Goal: Use online tool/utility: Utilize a website feature to perform a specific function

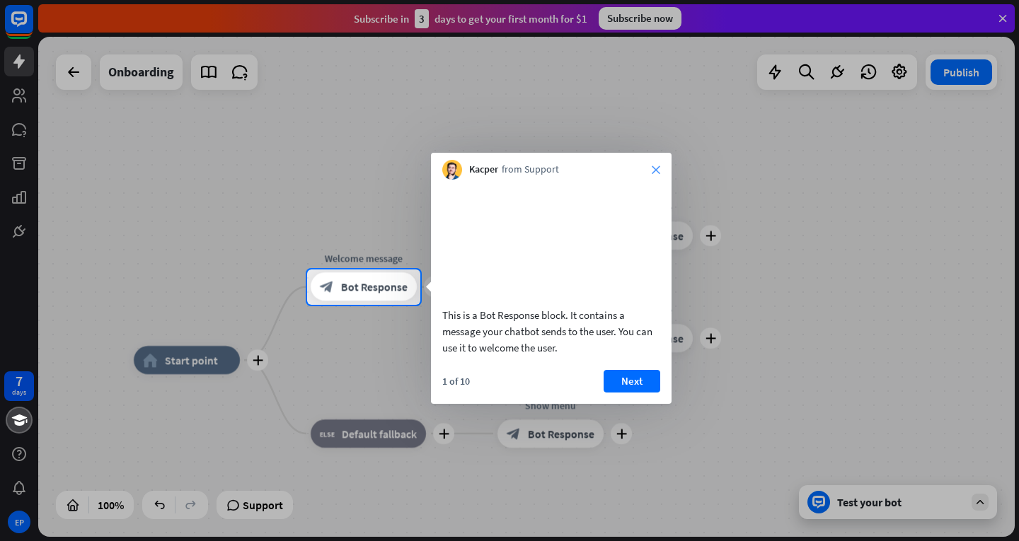
click at [655, 169] on icon "close" at bounding box center [656, 170] width 8 height 8
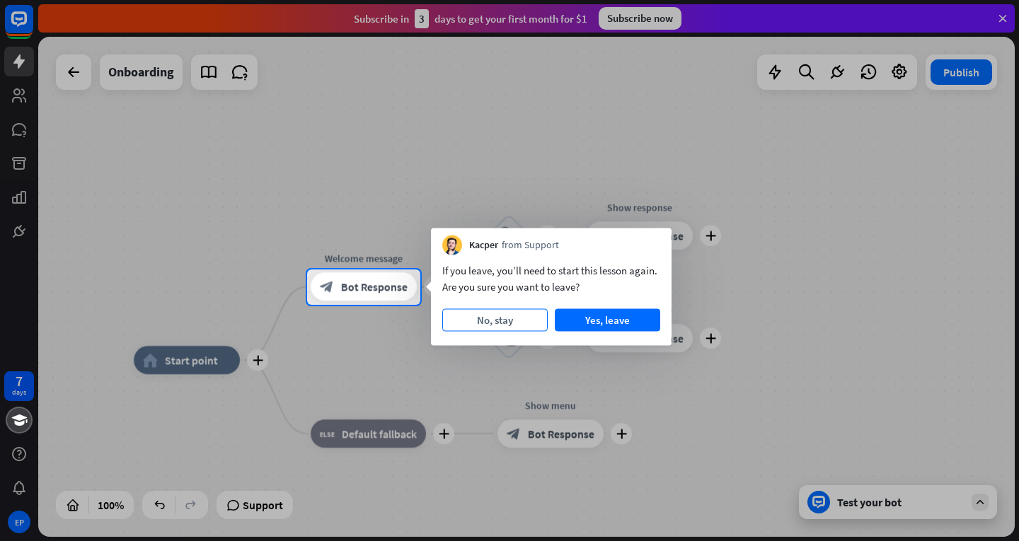
click at [515, 319] on button "No, stay" at bounding box center [494, 320] width 105 height 23
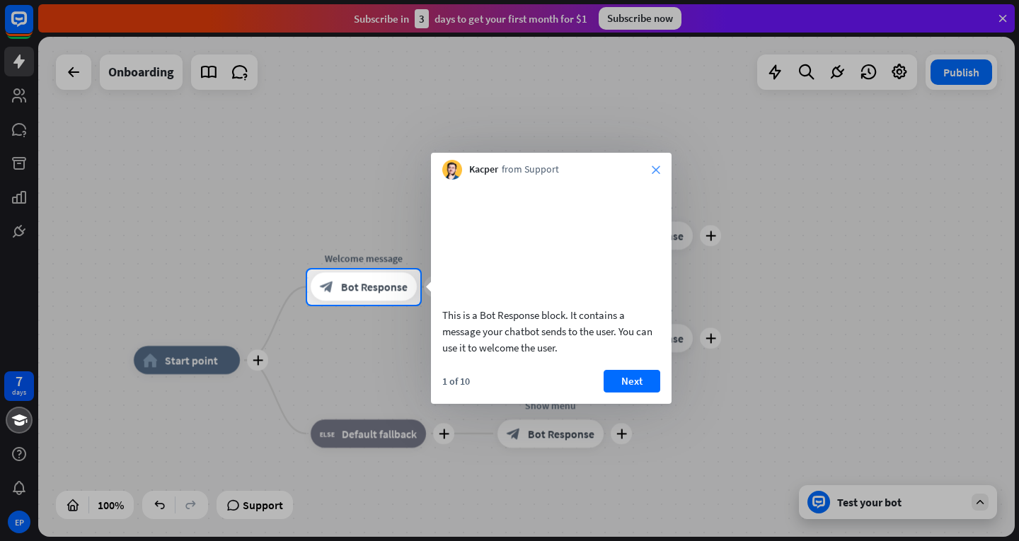
click at [660, 167] on icon "close" at bounding box center [656, 170] width 8 height 8
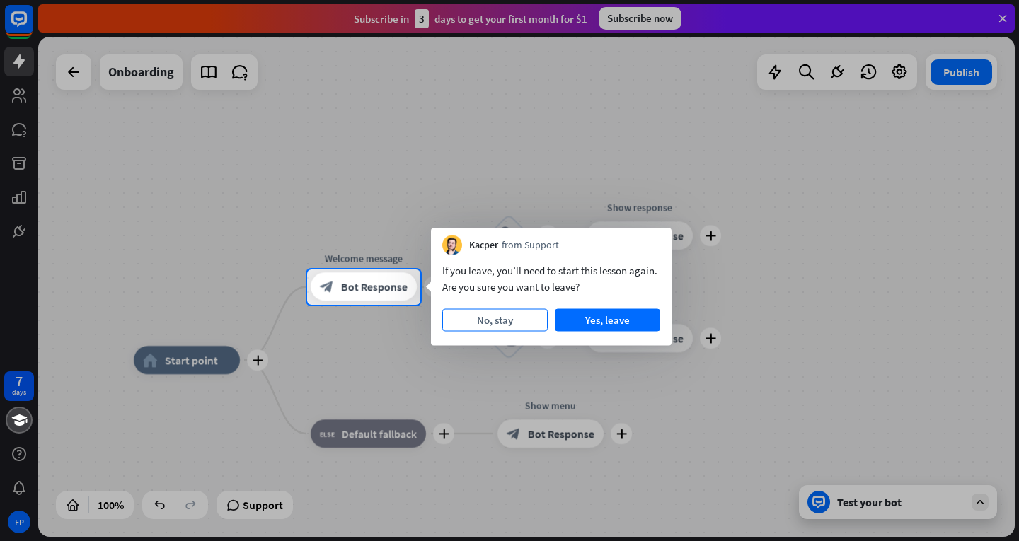
click at [519, 318] on button "No, stay" at bounding box center [494, 320] width 105 height 23
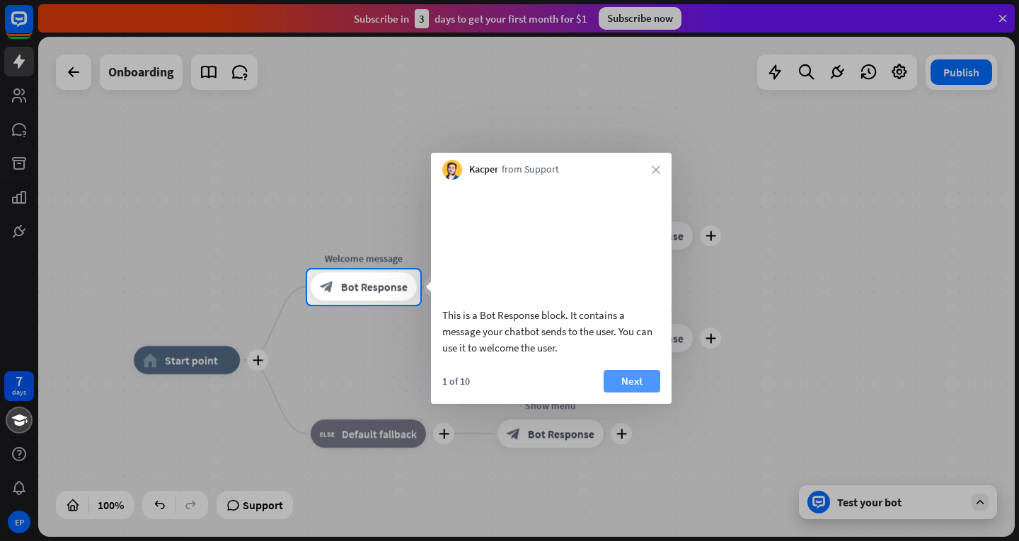
click at [619, 387] on button "Next" at bounding box center [632, 381] width 57 height 23
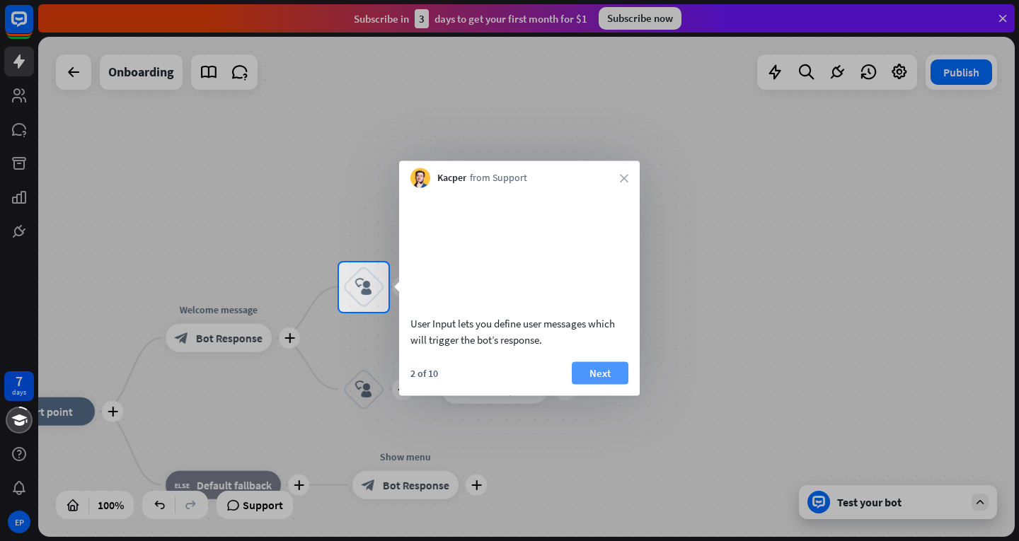
click at [618, 384] on button "Next" at bounding box center [600, 373] width 57 height 23
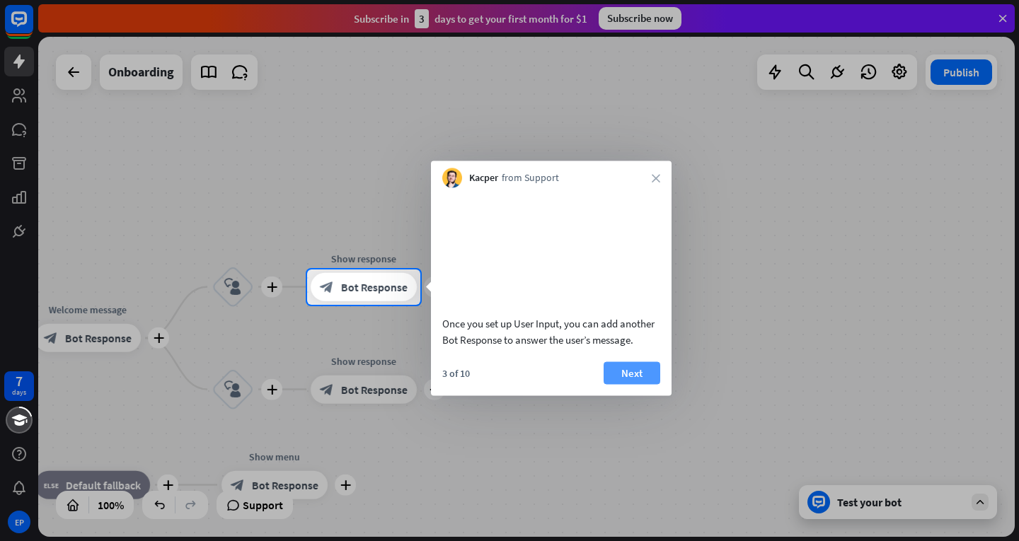
click at [631, 384] on button "Next" at bounding box center [632, 373] width 57 height 23
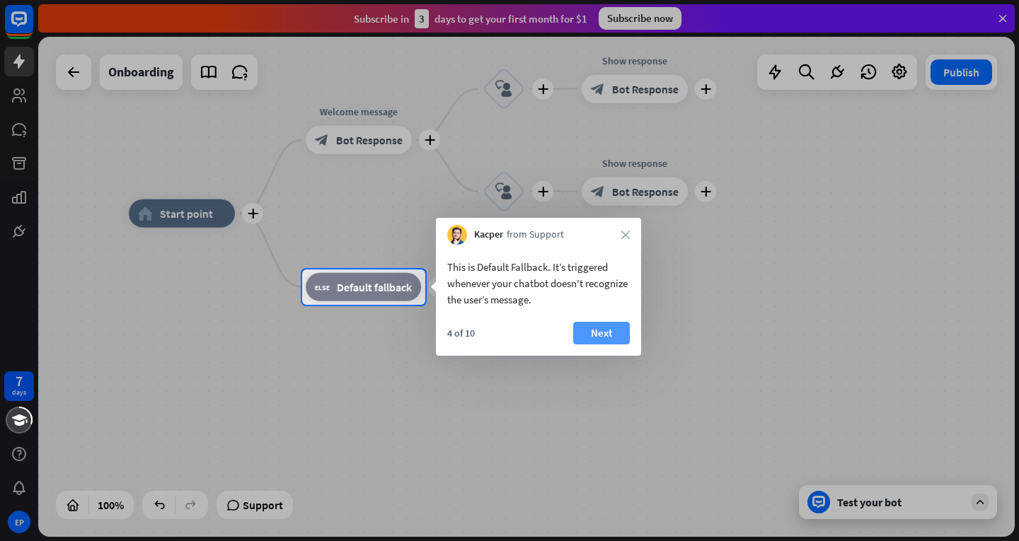
click at [600, 333] on button "Next" at bounding box center [601, 333] width 57 height 23
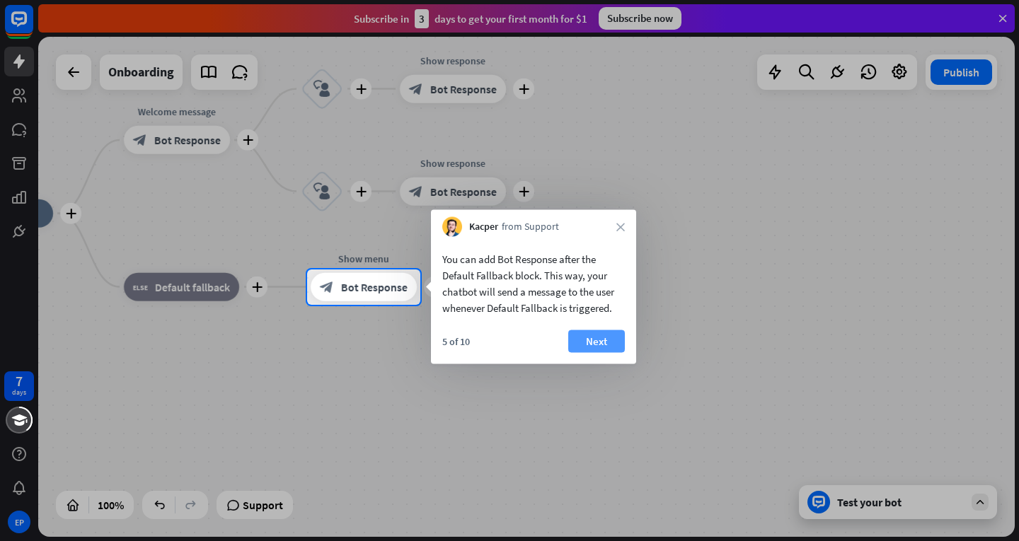
click at [607, 338] on button "Next" at bounding box center [596, 342] width 57 height 23
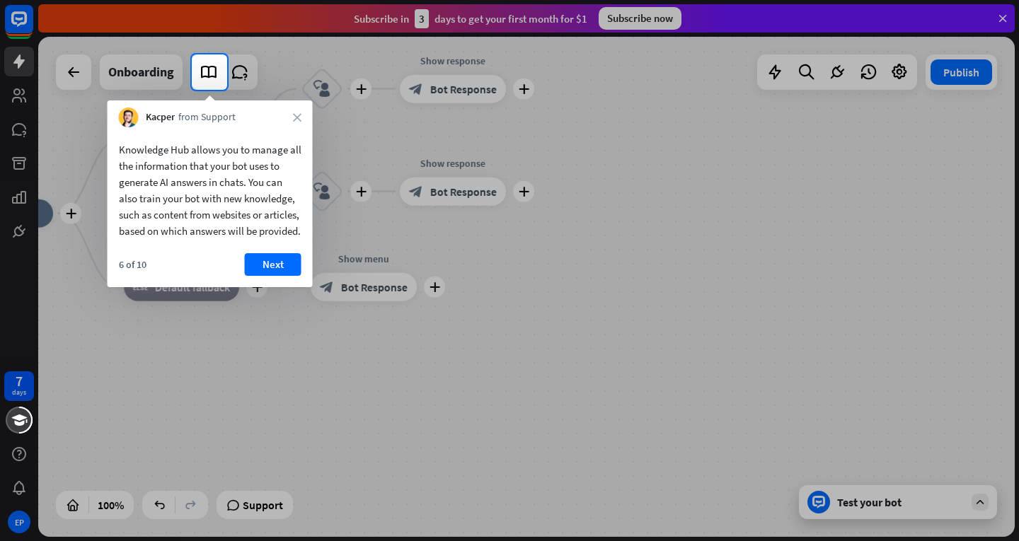
click at [278, 269] on div "Knowledge Hub allows you to manage all the information that your bot uses to ge…" at bounding box center [210, 207] width 205 height 160
click at [280, 276] on button "Next" at bounding box center [273, 264] width 57 height 23
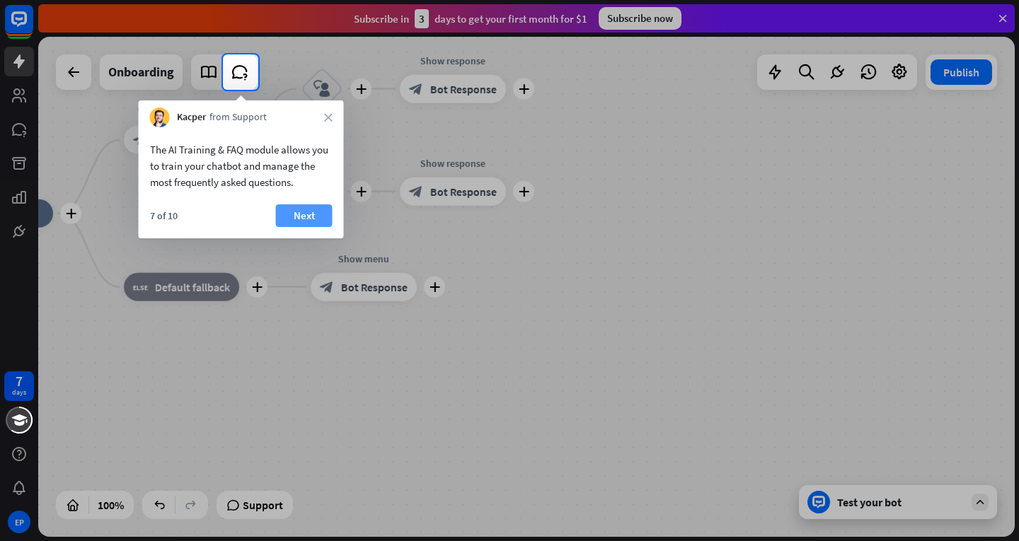
click at [312, 212] on button "Next" at bounding box center [304, 216] width 57 height 23
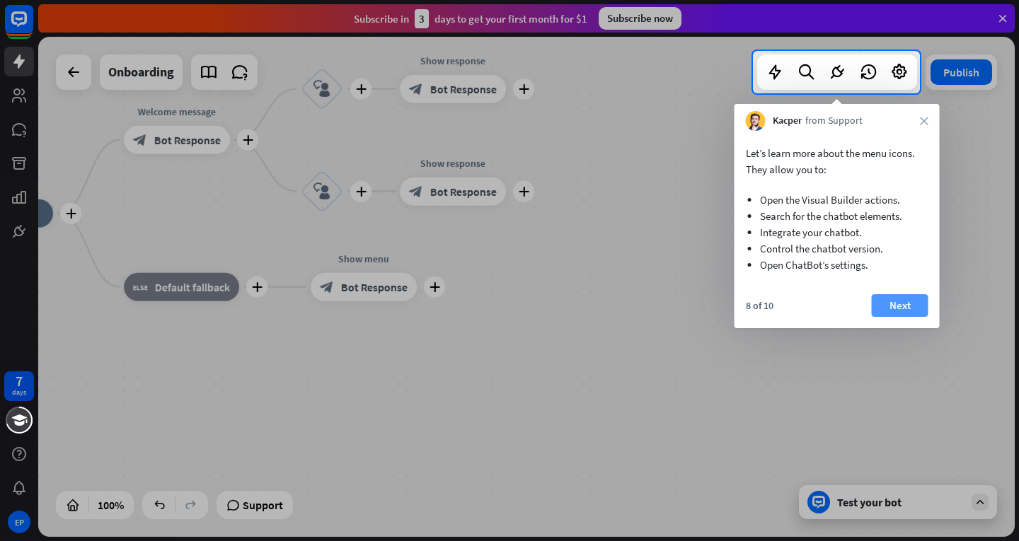
click at [900, 304] on button "Next" at bounding box center [900, 305] width 57 height 23
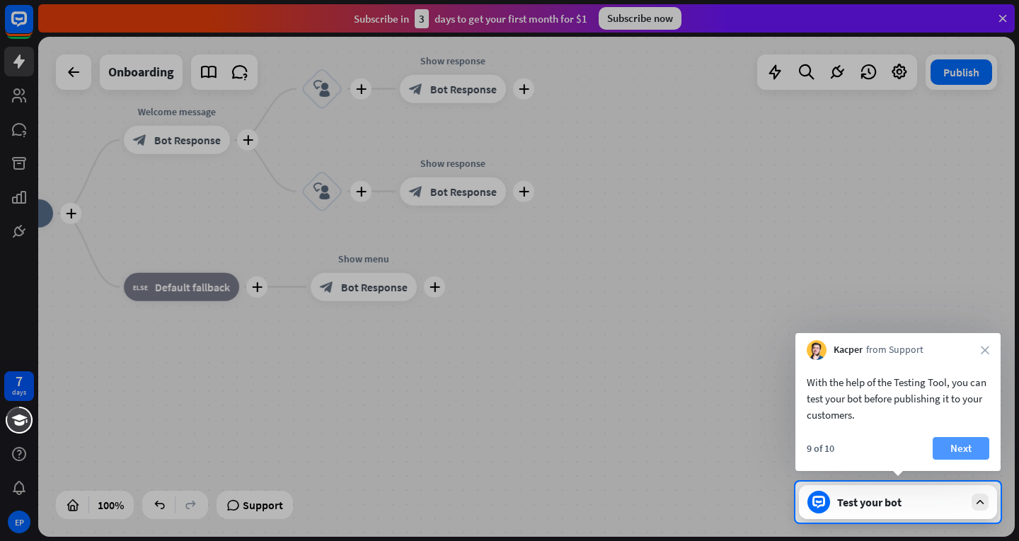
click at [944, 449] on button "Next" at bounding box center [961, 448] width 57 height 23
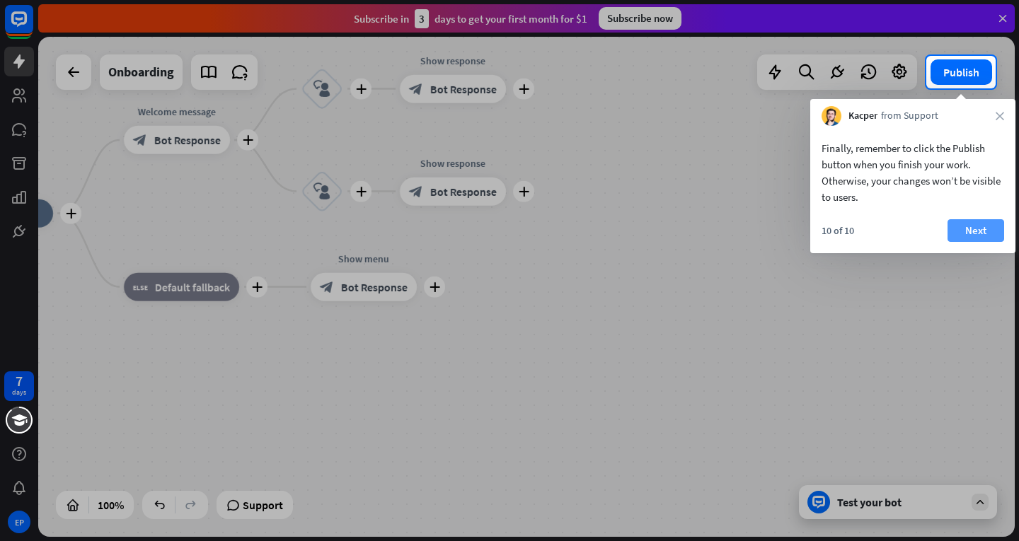
click at [969, 231] on button "Next" at bounding box center [976, 230] width 57 height 23
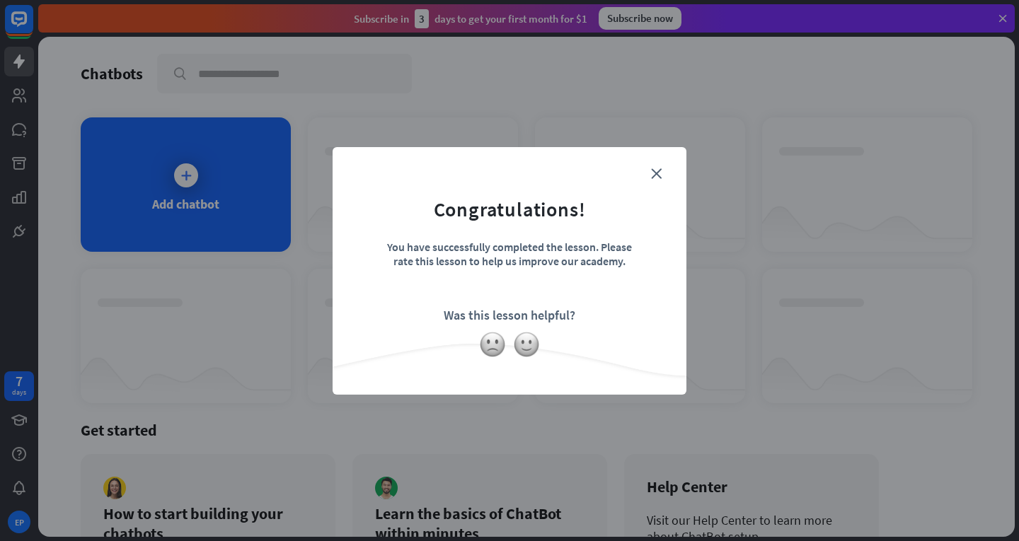
click at [648, 168] on form "Congratulations! You have successfully completed the lesson. Please rate this l…" at bounding box center [509, 249] width 318 height 169
click at [653, 168] on icon "close" at bounding box center [656, 173] width 11 height 11
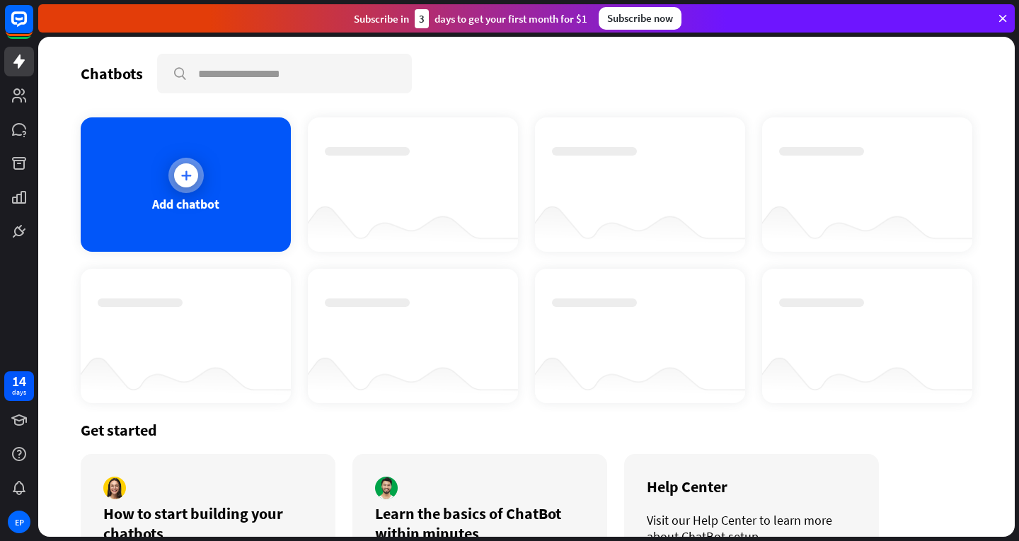
click at [161, 191] on div "Add chatbot" at bounding box center [186, 184] width 210 height 134
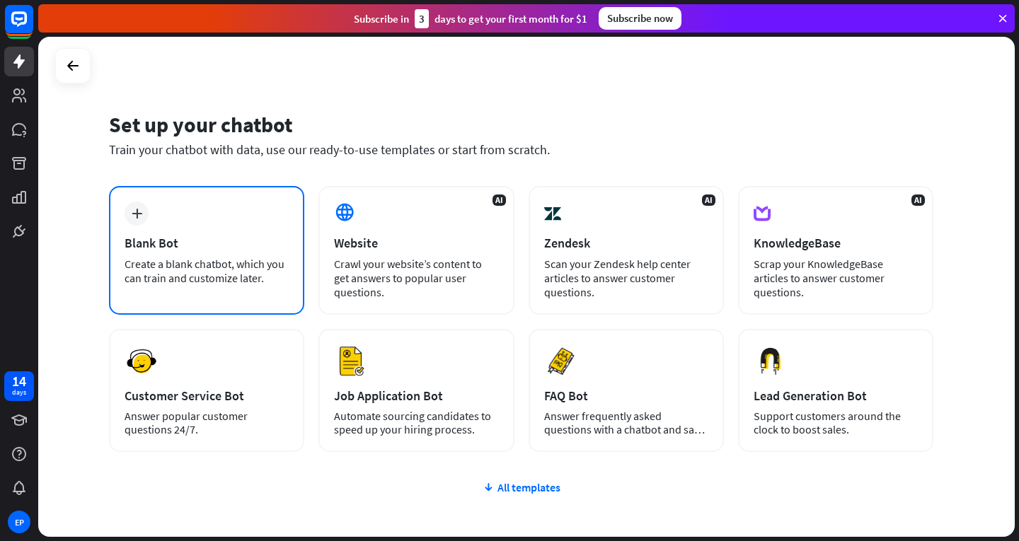
click at [226, 231] on div "plus Blank Bot Create a blank chatbot, which you can train and customize later." at bounding box center [206, 250] width 195 height 129
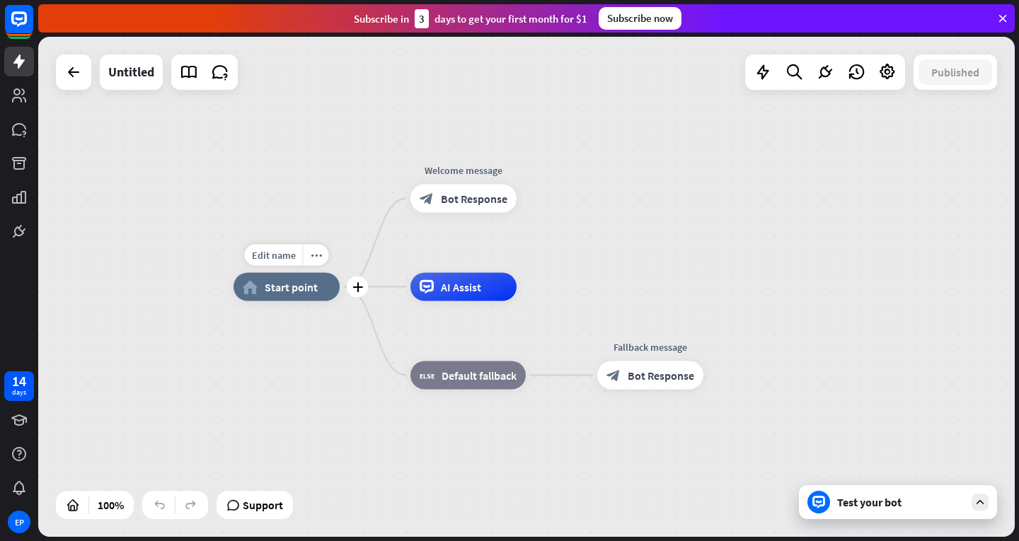
click at [299, 293] on span "Start point" at bounding box center [291, 287] width 53 height 14
click at [284, 255] on span "Edit name" at bounding box center [274, 255] width 44 height 13
type input "*******"
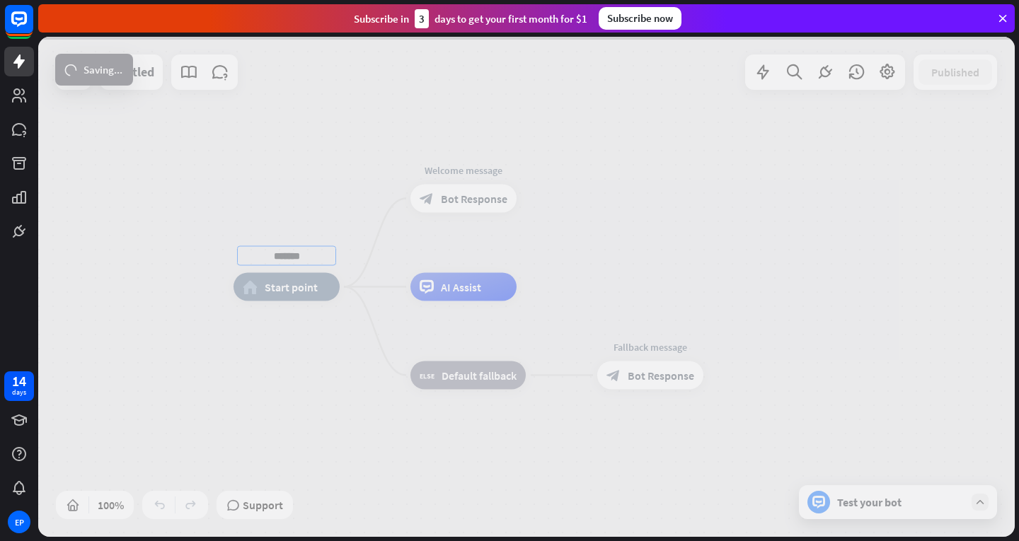
click at [624, 164] on div "******* home_2 Start point Welcome message block_bot_response Bot Response AI A…" at bounding box center [526, 287] width 977 height 500
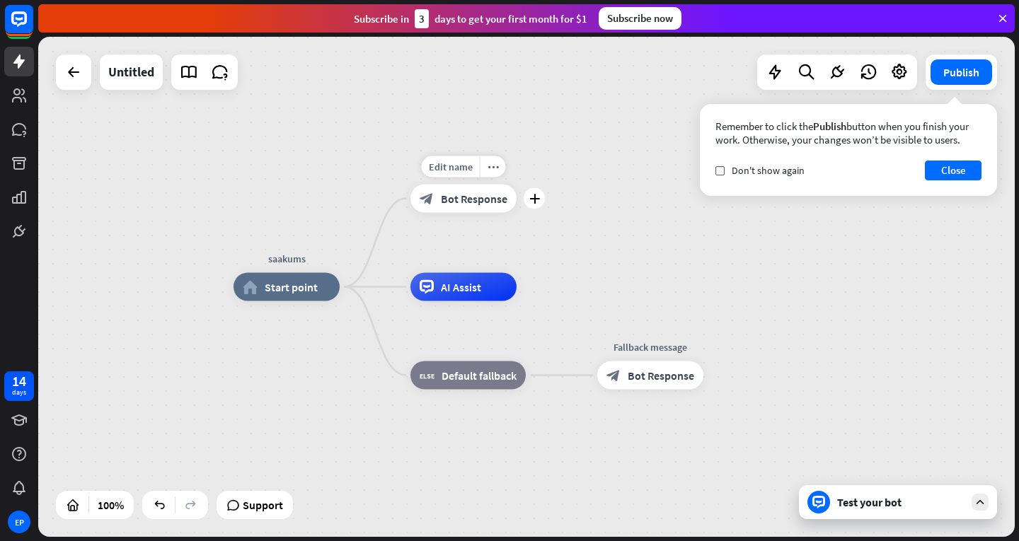
click at [477, 195] on span "Bot Response" at bounding box center [474, 199] width 67 height 14
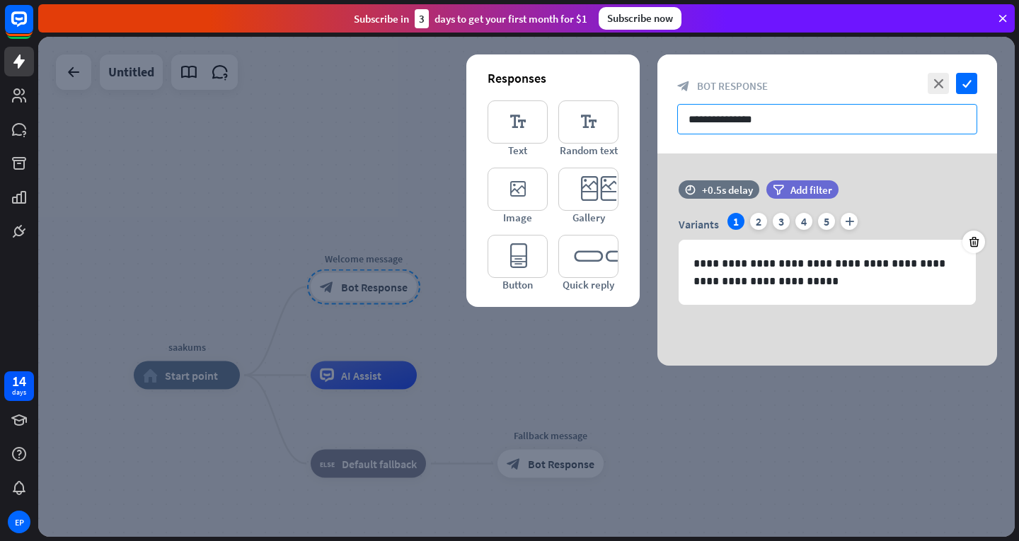
click at [756, 121] on input "**********" at bounding box center [827, 119] width 300 height 30
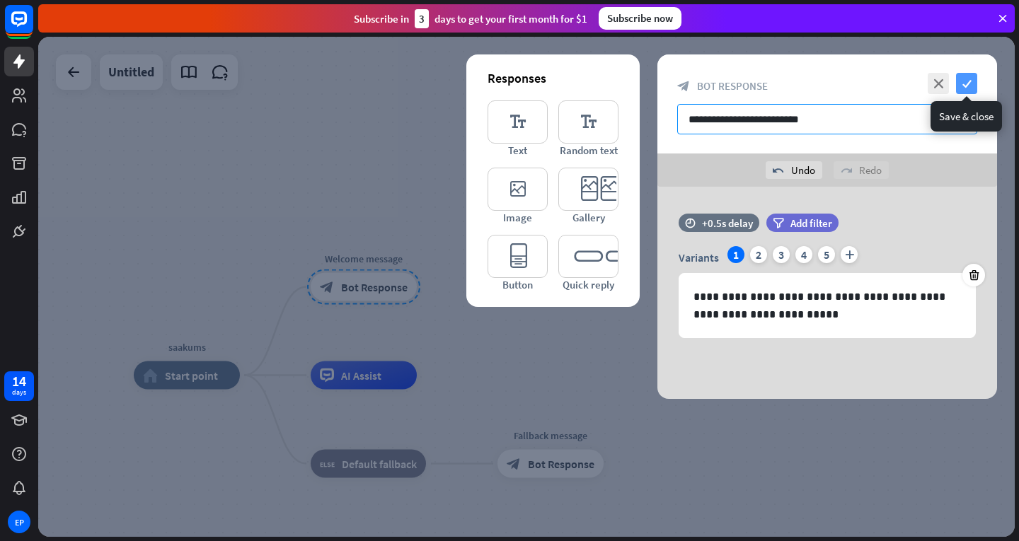
type input "**********"
click at [965, 82] on icon "check" at bounding box center [966, 83] width 21 height 21
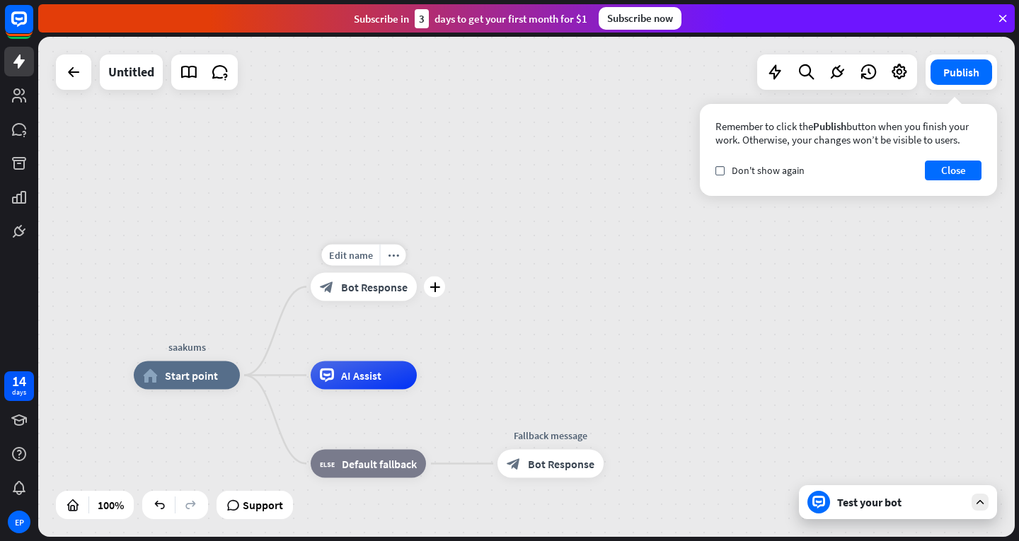
click at [381, 286] on span "Bot Response" at bounding box center [374, 287] width 67 height 14
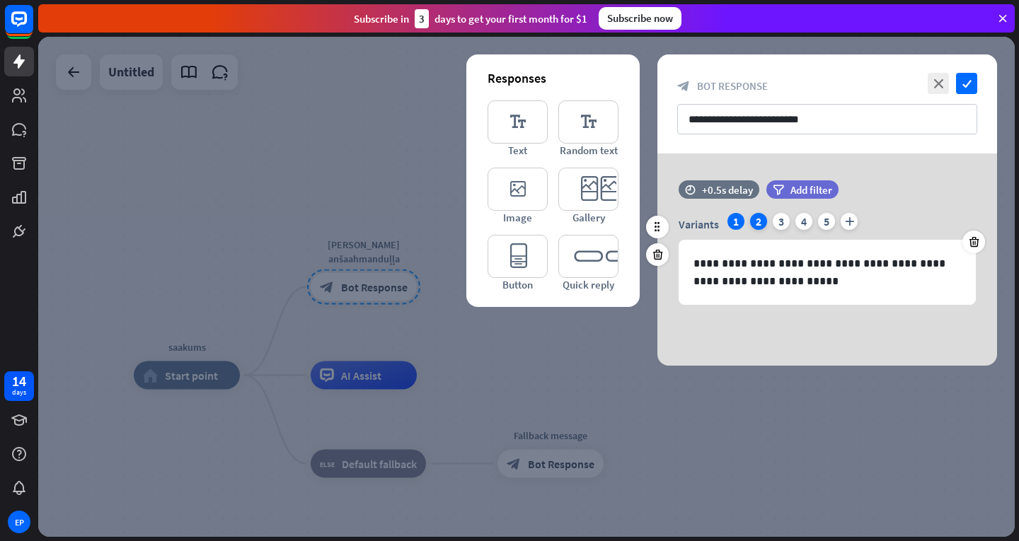
click at [753, 225] on div "2" at bounding box center [758, 221] width 17 height 17
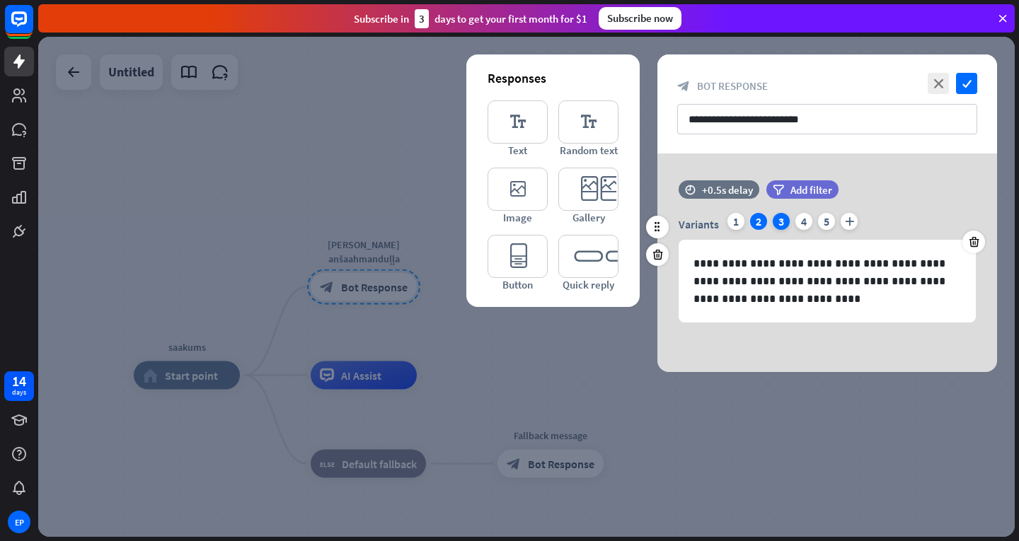
click at [782, 225] on div "3" at bounding box center [781, 221] width 17 height 17
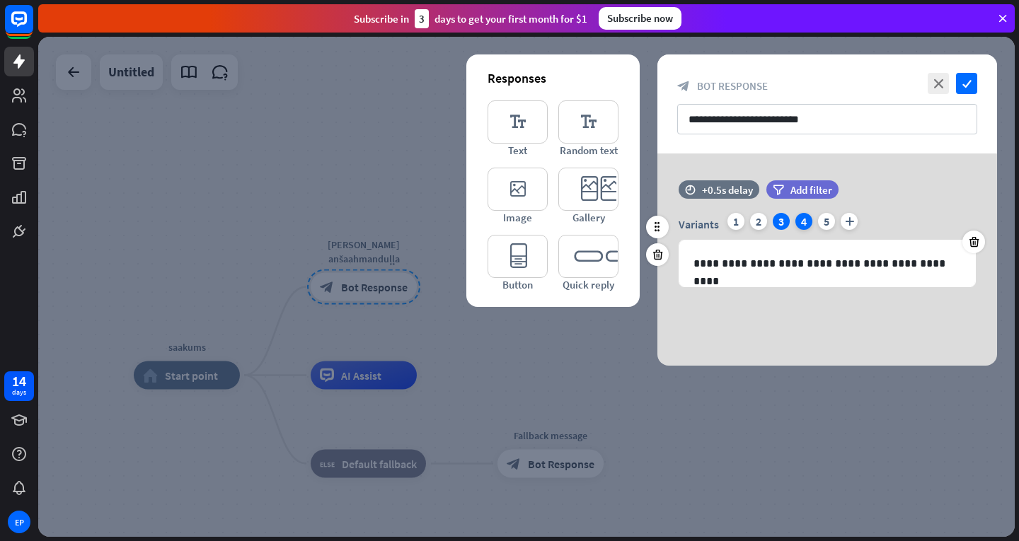
click at [808, 223] on div "4" at bounding box center [804, 221] width 17 height 17
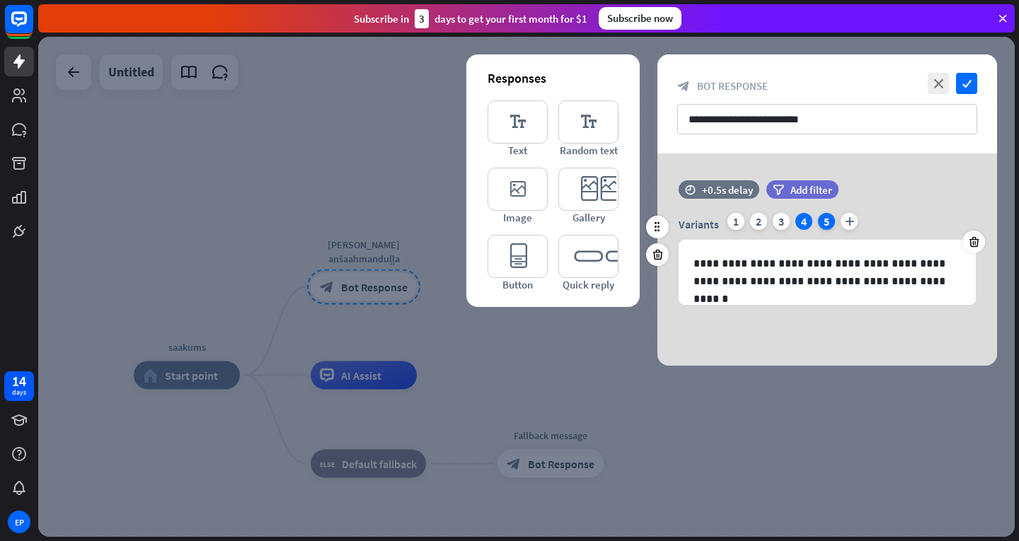
click at [826, 226] on div "5" at bounding box center [826, 221] width 17 height 17
click at [851, 226] on icon "plus" at bounding box center [849, 221] width 17 height 17
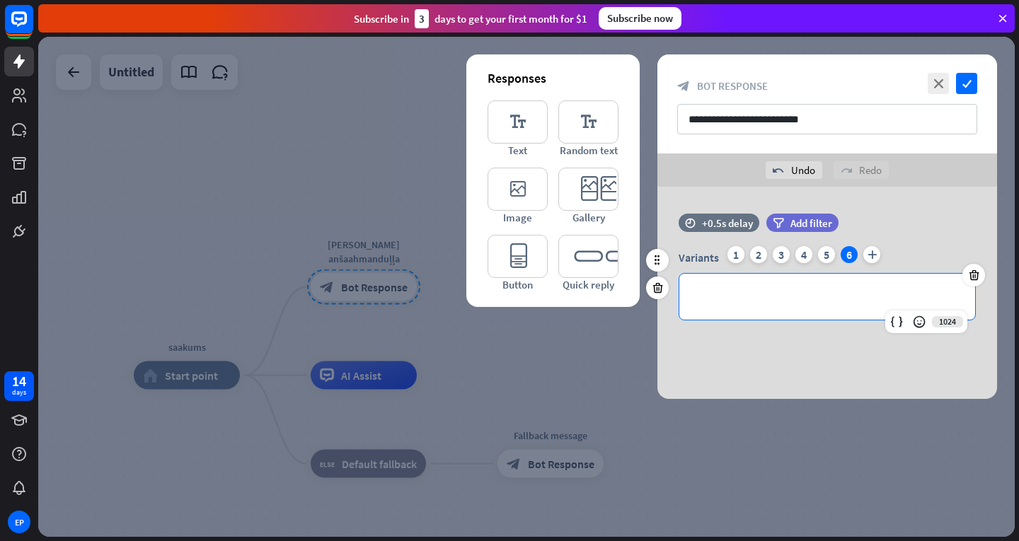
click at [815, 301] on p "**********" at bounding box center [828, 297] width 268 height 18
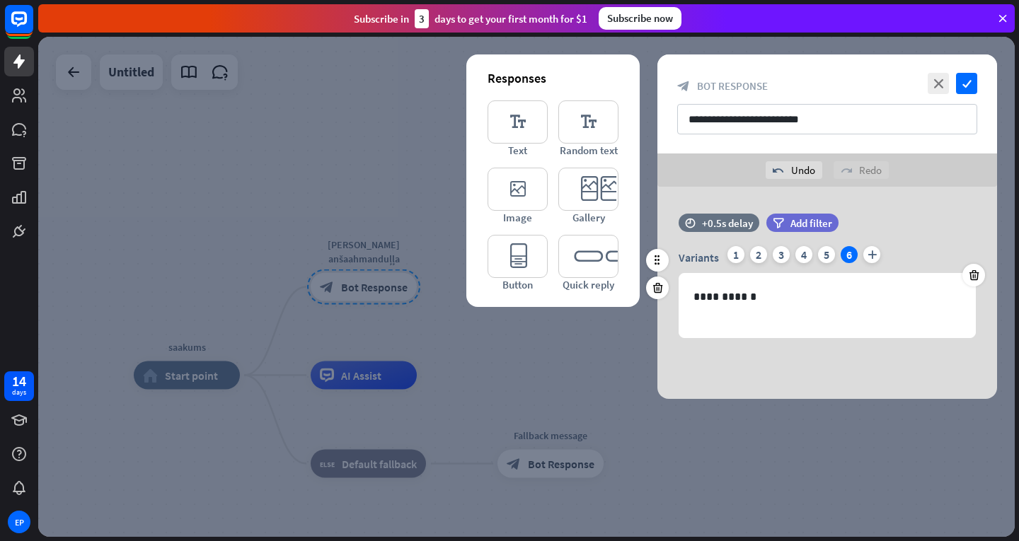
click at [909, 236] on div "time +0.5s delay filter Add filter" at bounding box center [827, 230] width 340 height 33
click at [972, 88] on icon "check" at bounding box center [966, 83] width 21 height 21
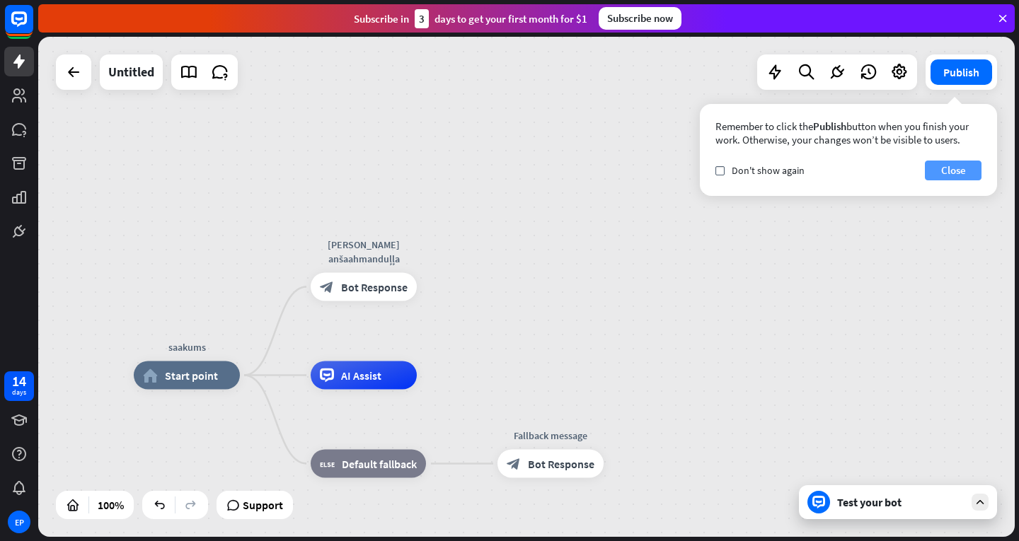
click at [951, 166] on button "Close" at bounding box center [953, 171] width 57 height 20
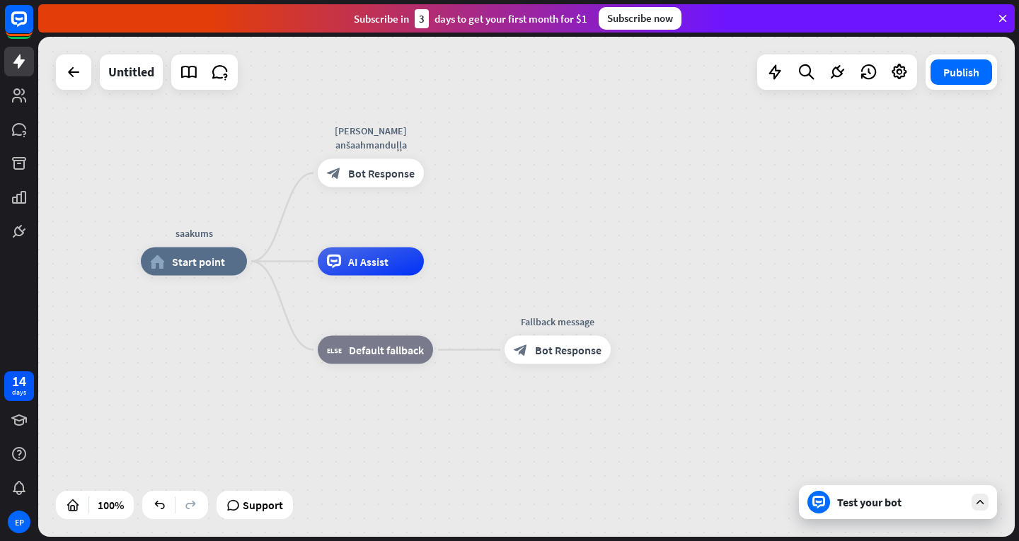
drag, startPoint x: 635, startPoint y: 356, endPoint x: 643, endPoint y: 241, distance: 115.6
click at [643, 241] on div "saakums home_2 Start point [PERSON_NAME] anšaahmanduļļa block_bot_response Bot …" at bounding box center [526, 287] width 977 height 500
click at [443, 260] on icon "plus" at bounding box center [442, 260] width 11 height 10
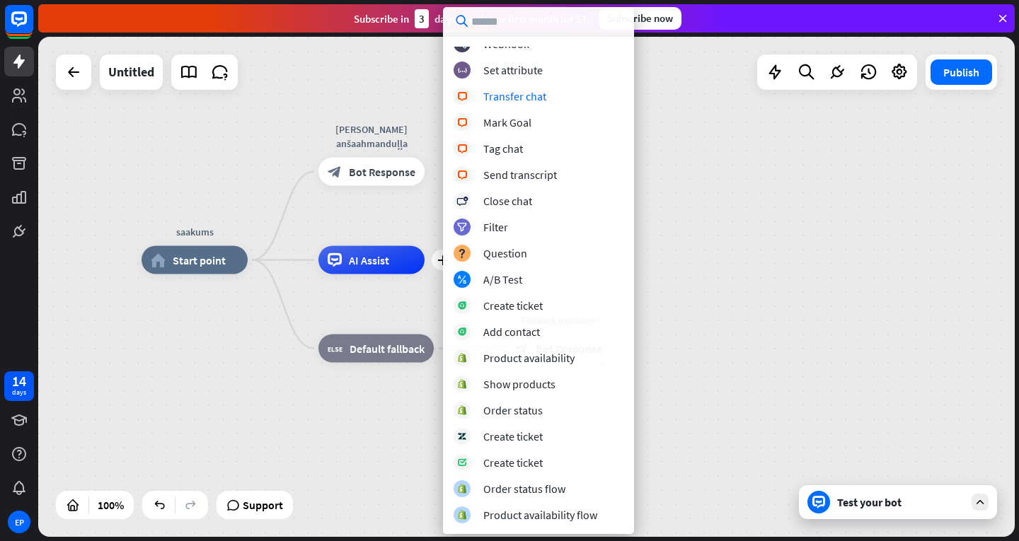
scroll to position [218, 0]
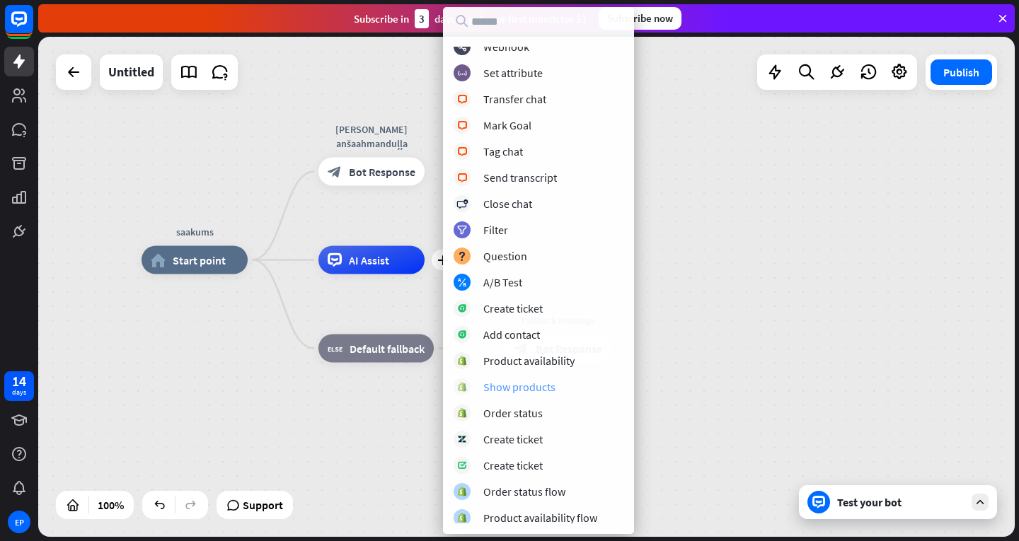
click at [563, 386] on div "Show products" at bounding box center [539, 387] width 170 height 17
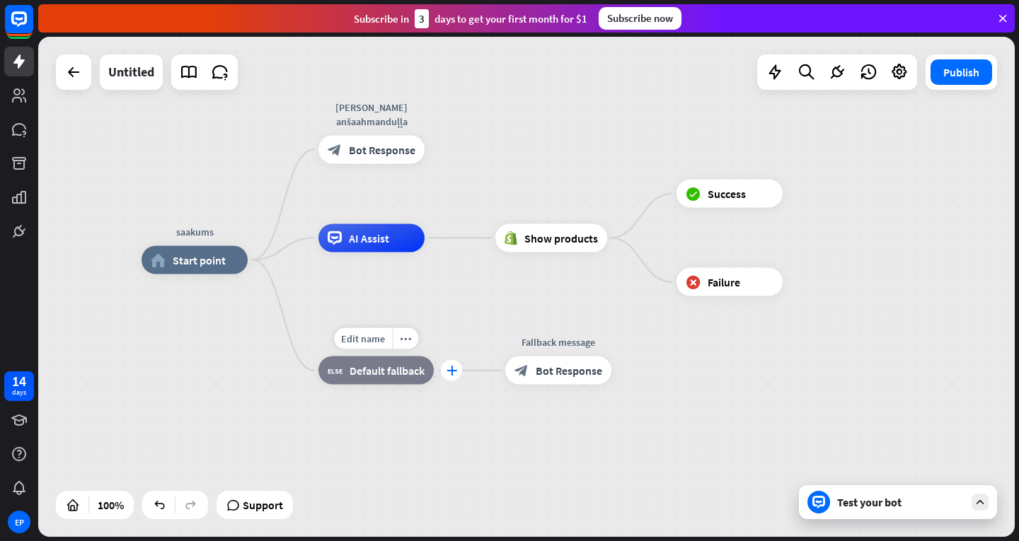
click at [453, 370] on icon "plus" at bounding box center [452, 371] width 11 height 10
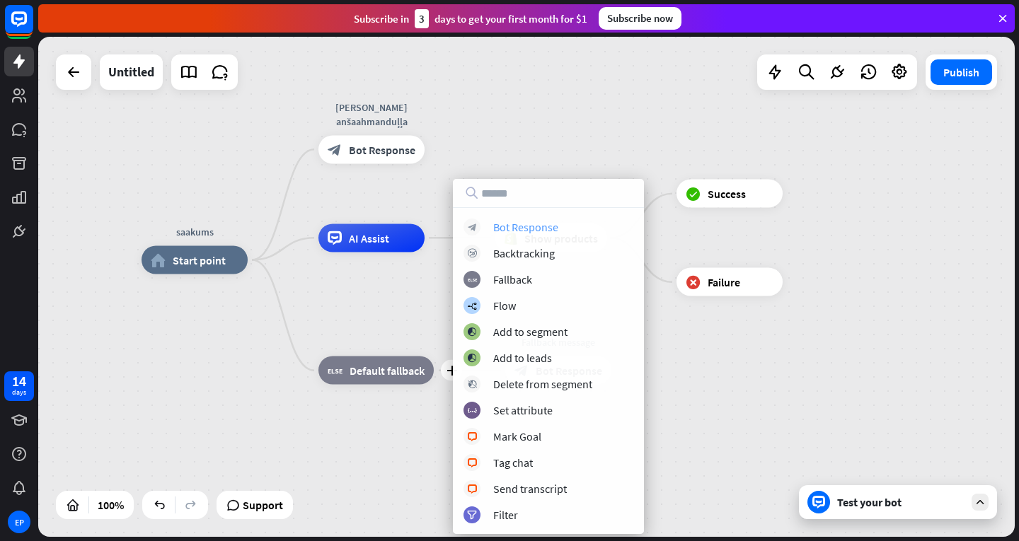
click at [544, 229] on div "Bot Response" at bounding box center [525, 227] width 65 height 14
